Goal: Find contact information: Obtain details needed to contact an individual or organization

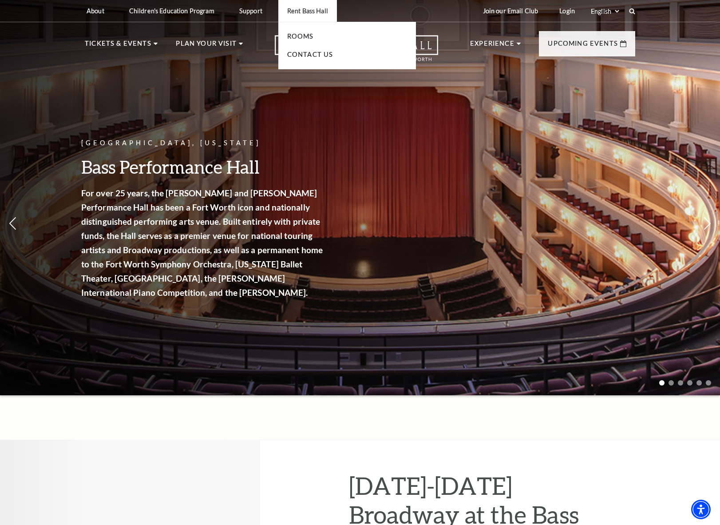
click at [325, 12] on p "Rent Bass Hall" at bounding box center [307, 11] width 41 height 8
click at [305, 39] on link "Rooms" at bounding box center [300, 36] width 27 height 8
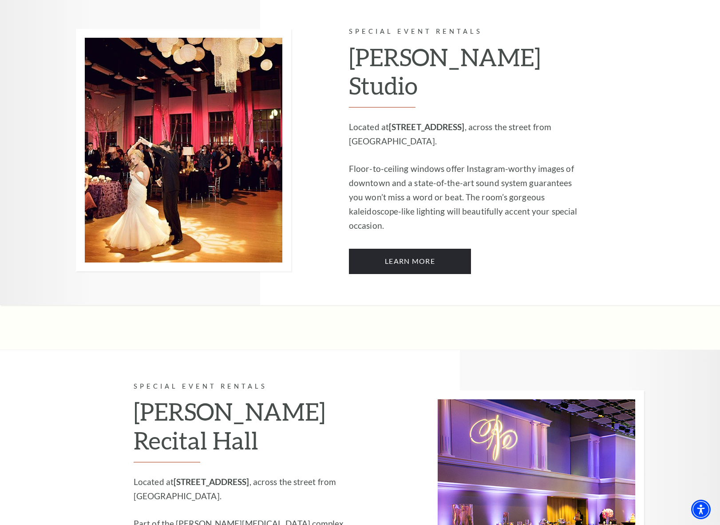
scroll to position [688, 0]
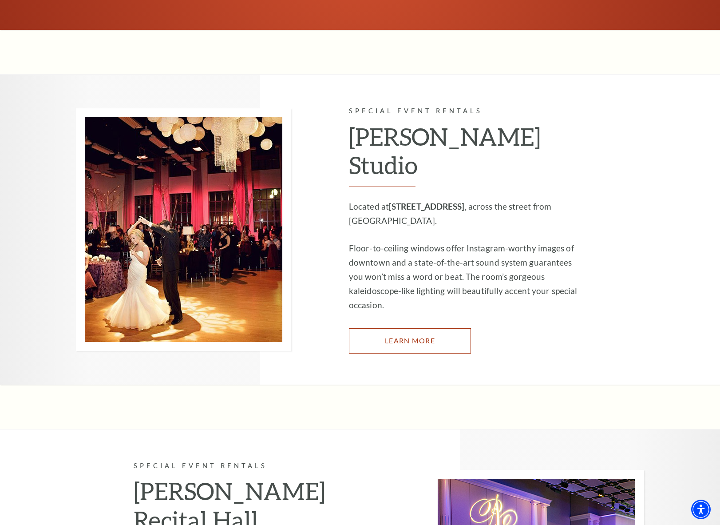
click at [403, 328] on link "Learn More" at bounding box center [410, 340] width 122 height 25
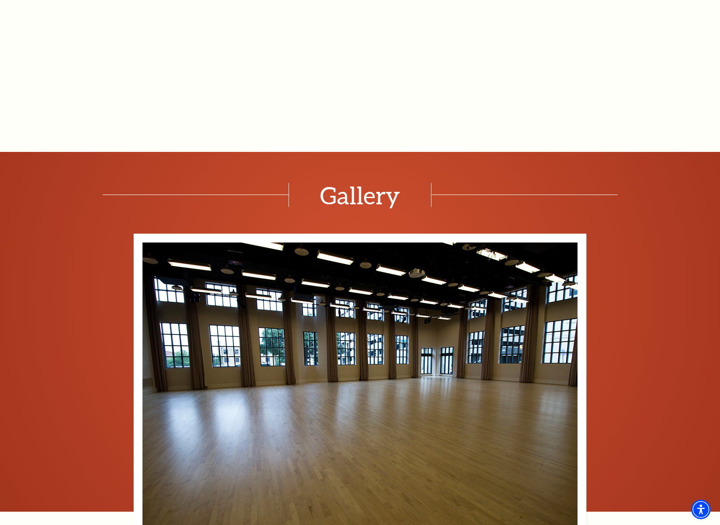
scroll to position [1110, 0]
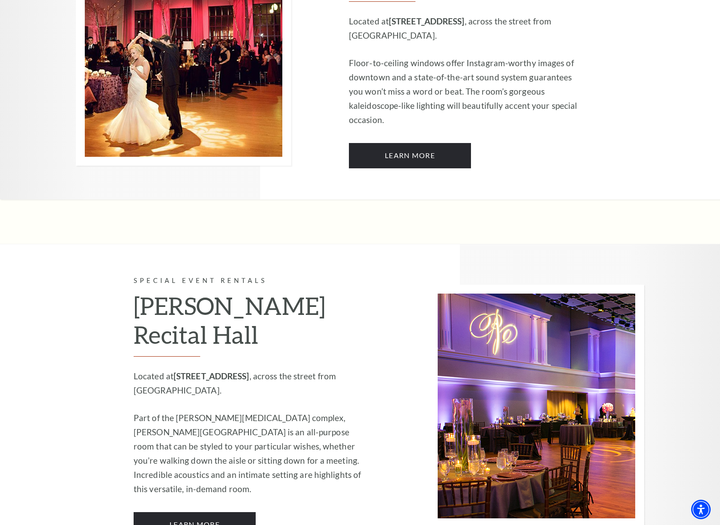
scroll to position [999, 0]
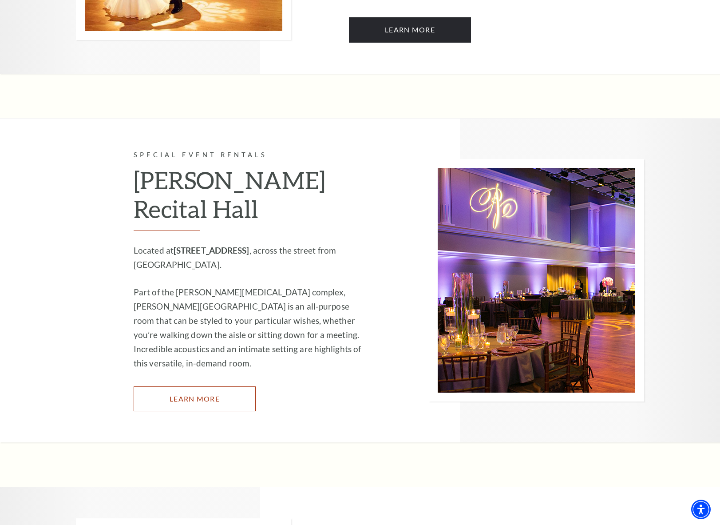
click at [164, 386] on link "Learn More" at bounding box center [195, 398] width 122 height 25
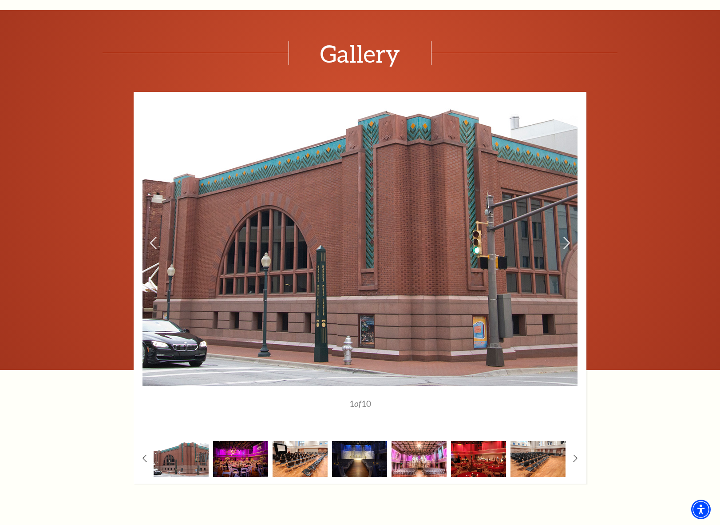
scroll to position [1065, 0]
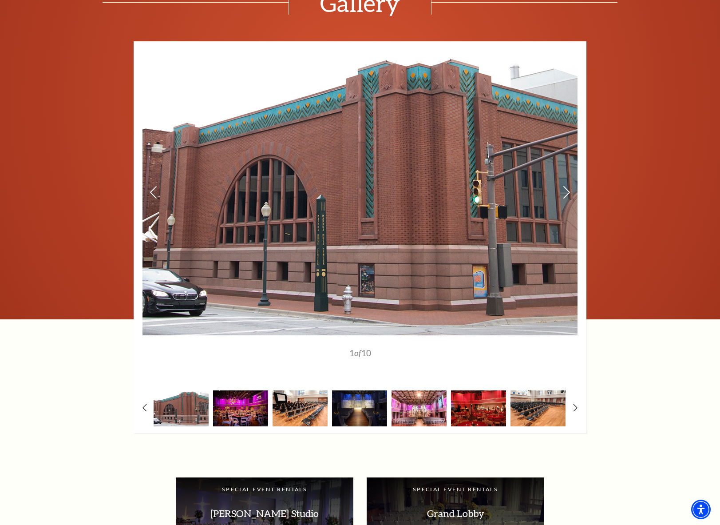
click at [561, 195] on img at bounding box center [359, 192] width 435 height 285
click at [564, 194] on icon at bounding box center [566, 192] width 9 height 16
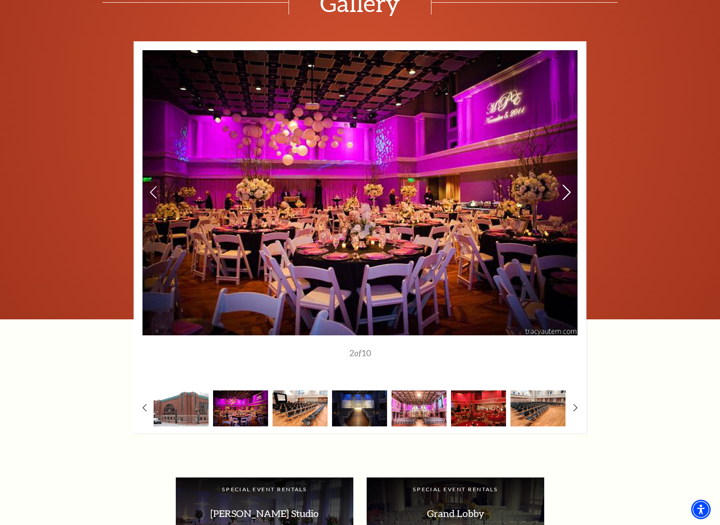
click at [564, 194] on icon at bounding box center [566, 192] width 9 height 16
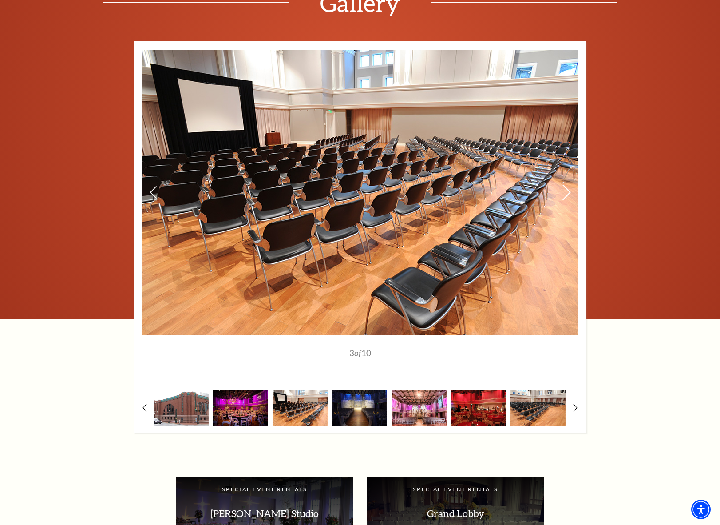
click at [564, 194] on icon at bounding box center [566, 192] width 9 height 16
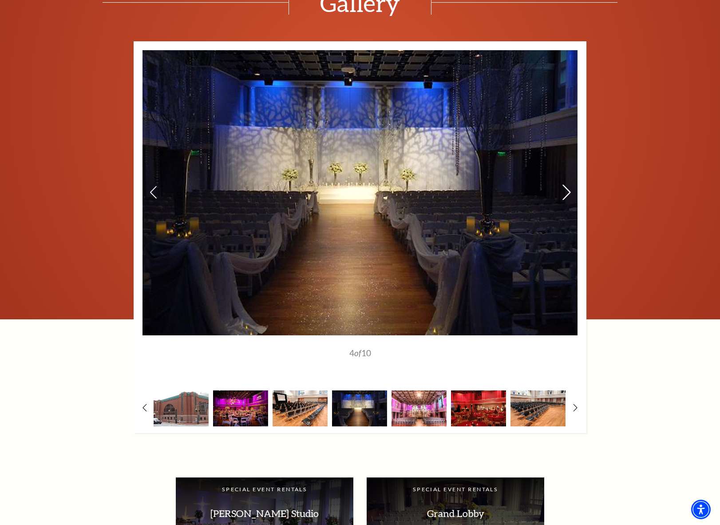
click at [564, 194] on icon at bounding box center [566, 192] width 9 height 16
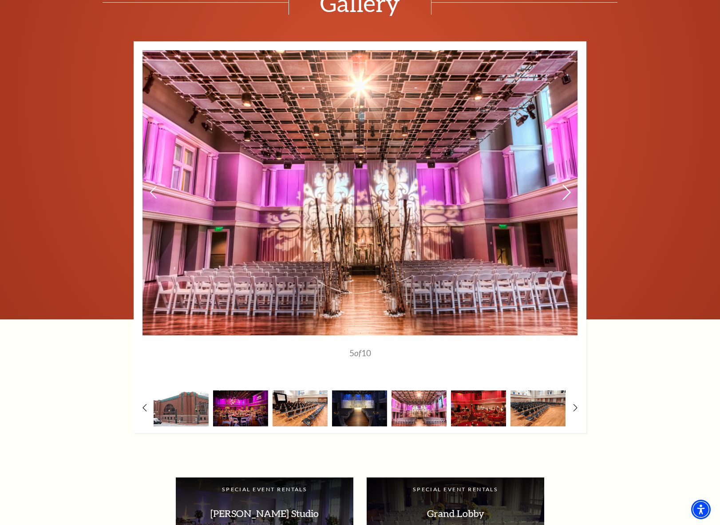
click at [564, 194] on icon at bounding box center [566, 192] width 9 height 16
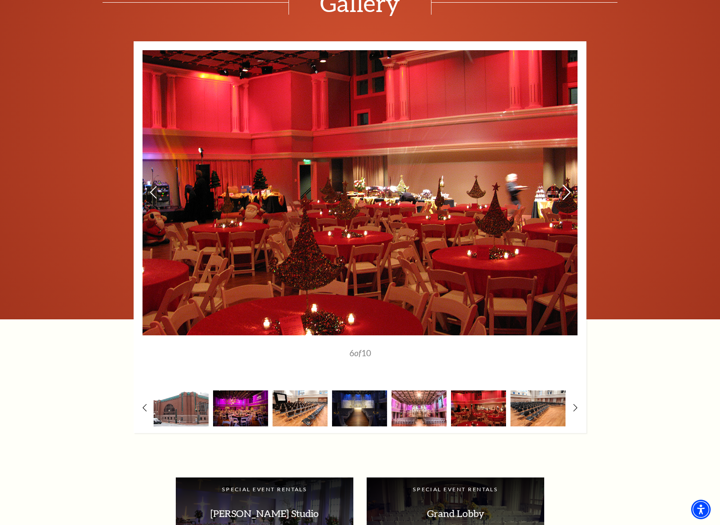
click at [564, 194] on icon at bounding box center [566, 192] width 9 height 16
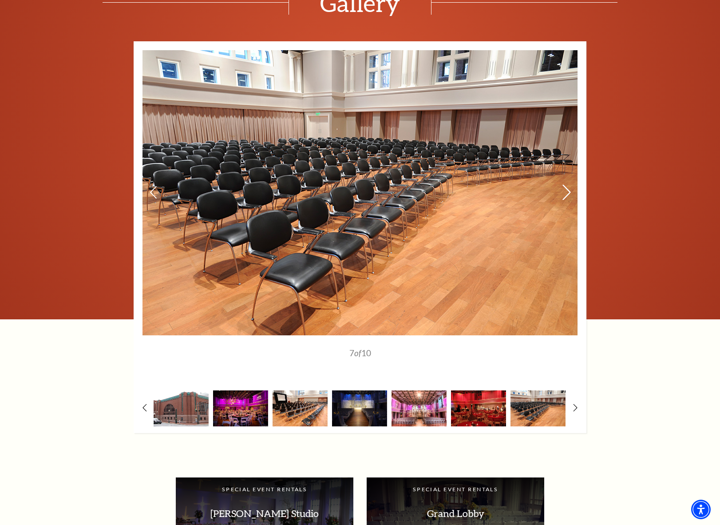
click at [564, 194] on icon at bounding box center [566, 192] width 9 height 16
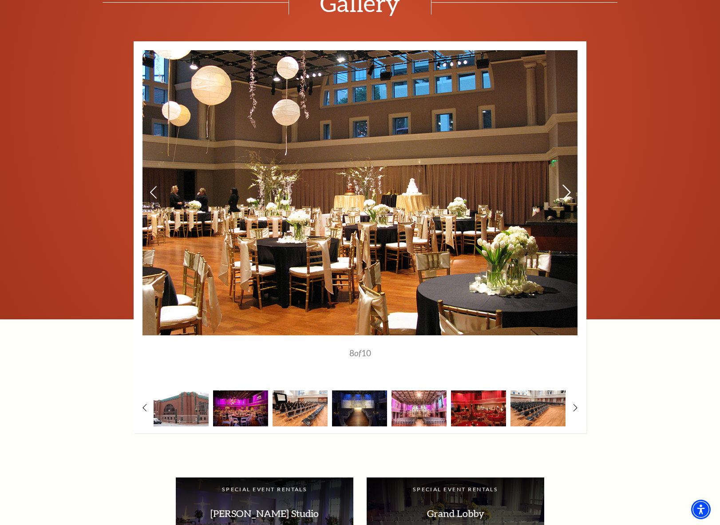
click at [564, 194] on icon at bounding box center [566, 192] width 9 height 16
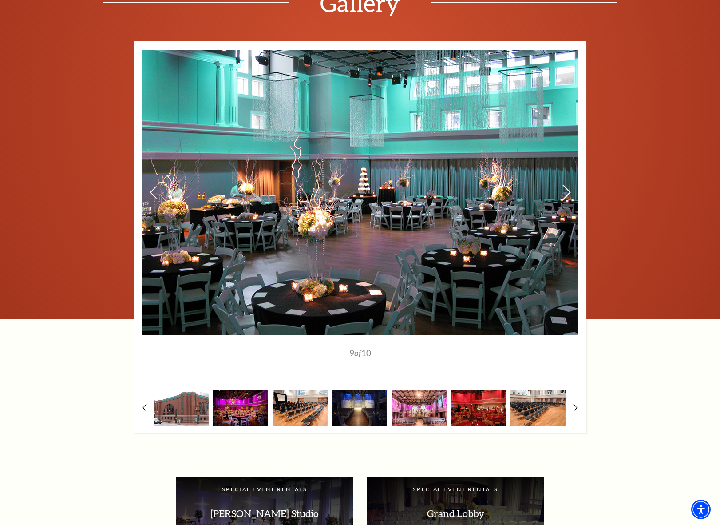
click at [564, 194] on icon at bounding box center [566, 192] width 9 height 16
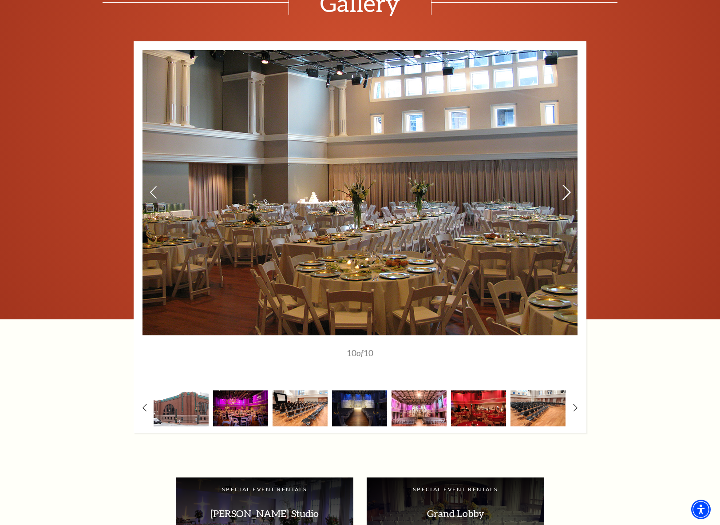
click at [564, 194] on icon at bounding box center [566, 192] width 9 height 16
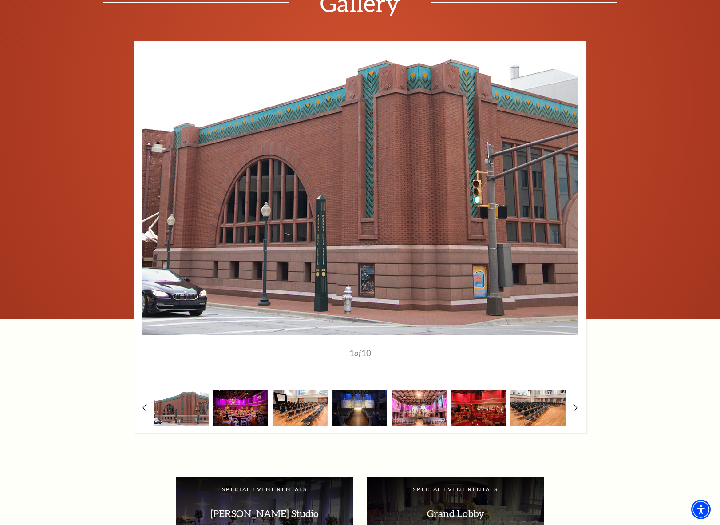
scroll to position [1243, 0]
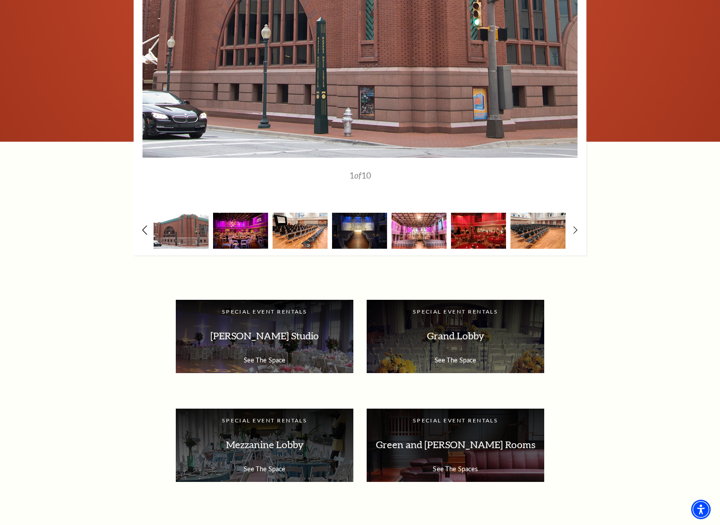
click at [144, 230] on icon at bounding box center [145, 229] width 6 height 9
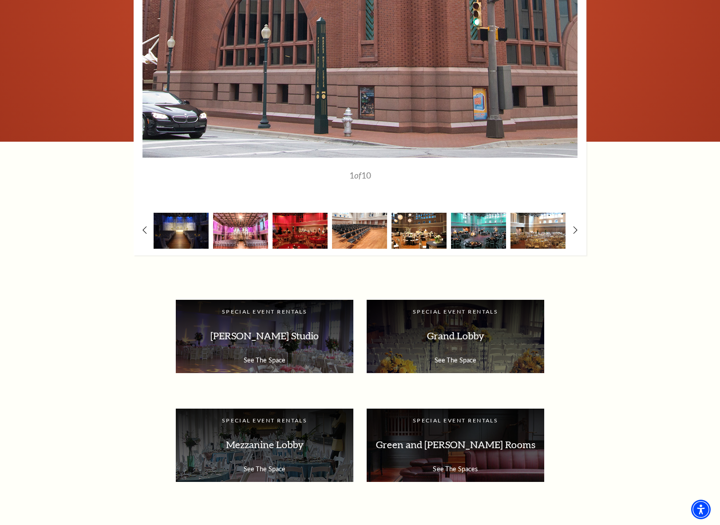
click at [525, 234] on img at bounding box center [537, 231] width 55 height 36
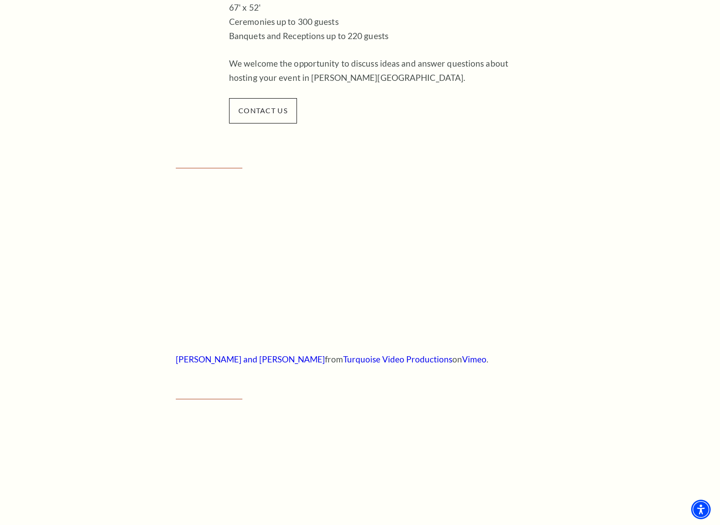
scroll to position [133, 0]
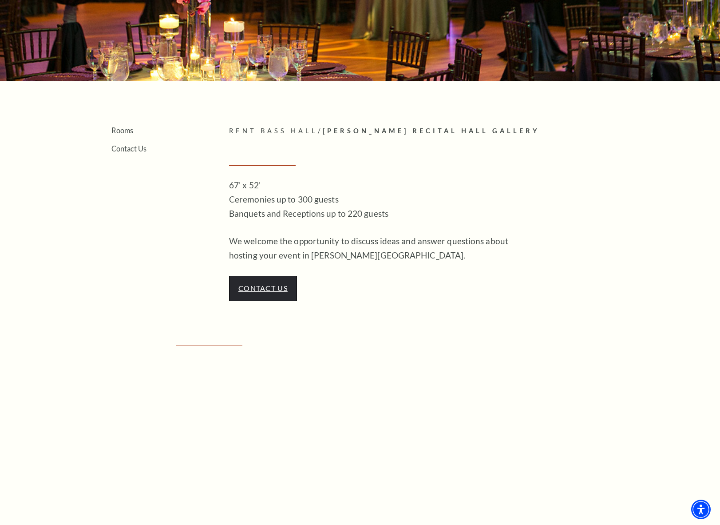
click at [273, 288] on link "contact us" at bounding box center [262, 288] width 49 height 8
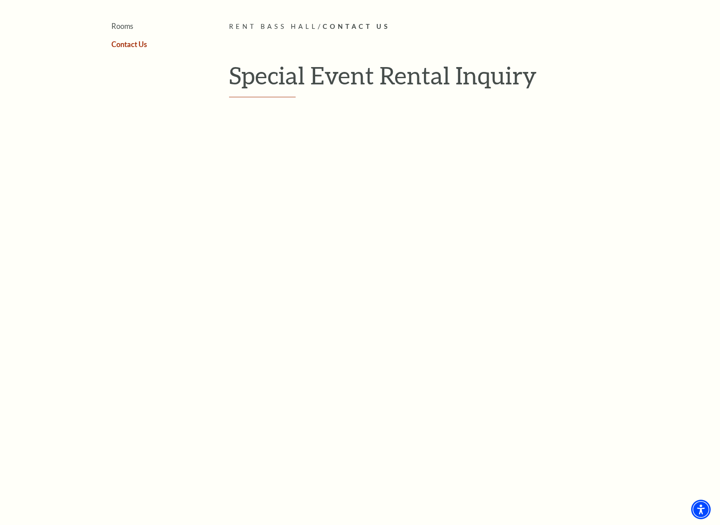
scroll to position [222, 0]
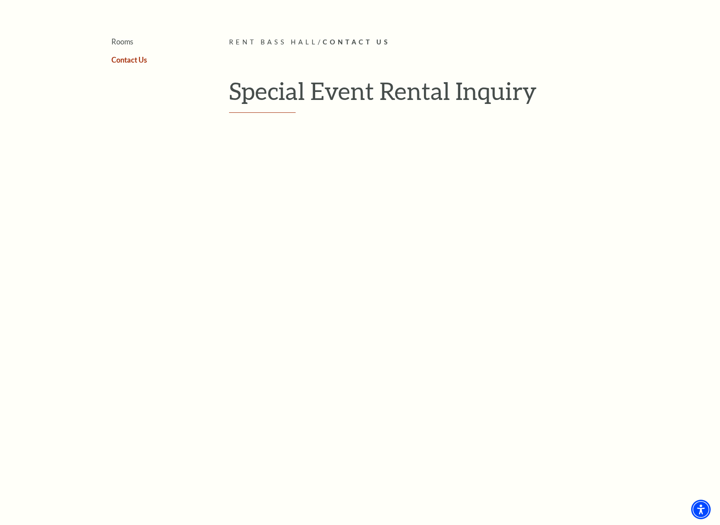
click at [537, 406] on div at bounding box center [432, 394] width 386 height 538
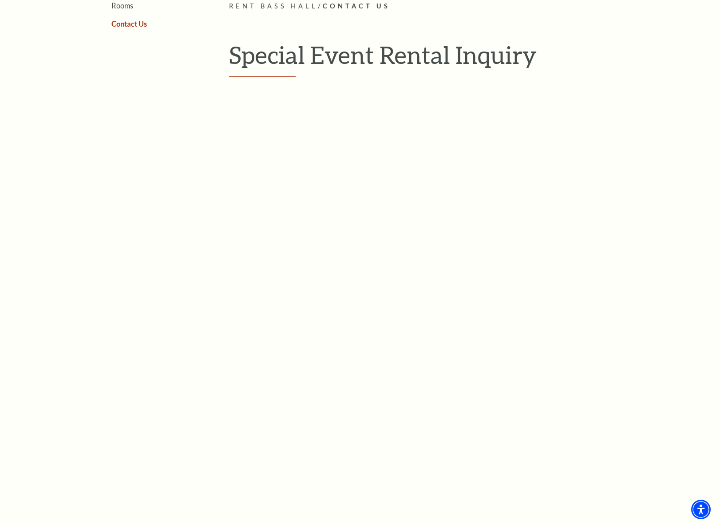
scroll to position [355, 0]
